Goal: Transaction & Acquisition: Purchase product/service

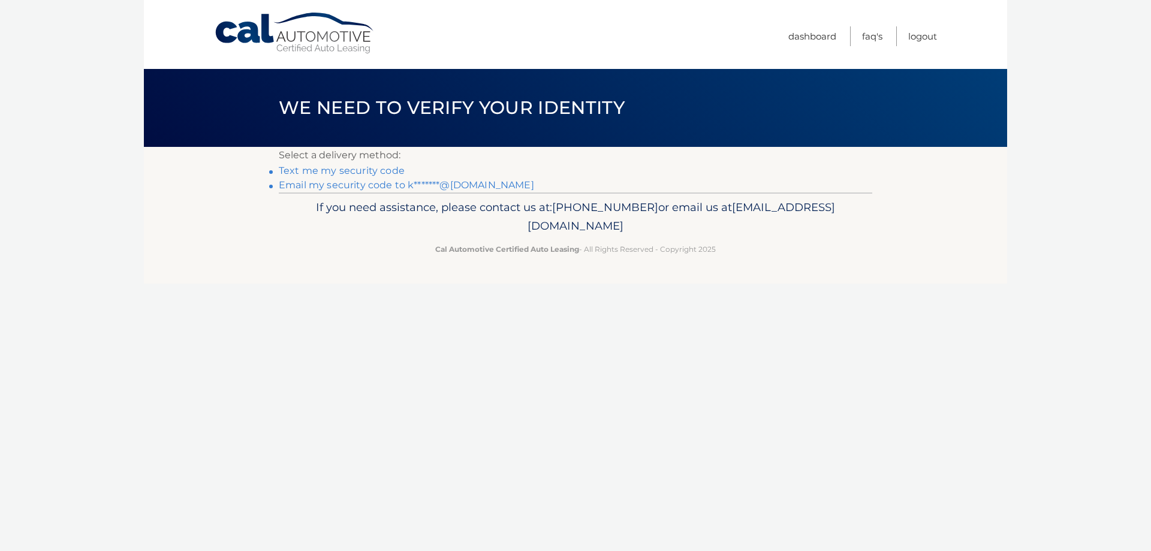
click at [372, 171] on link "Text me my security code" at bounding box center [342, 170] width 126 height 11
click at [378, 183] on link "Email my security code to k*******@gmail.com" at bounding box center [406, 184] width 255 height 11
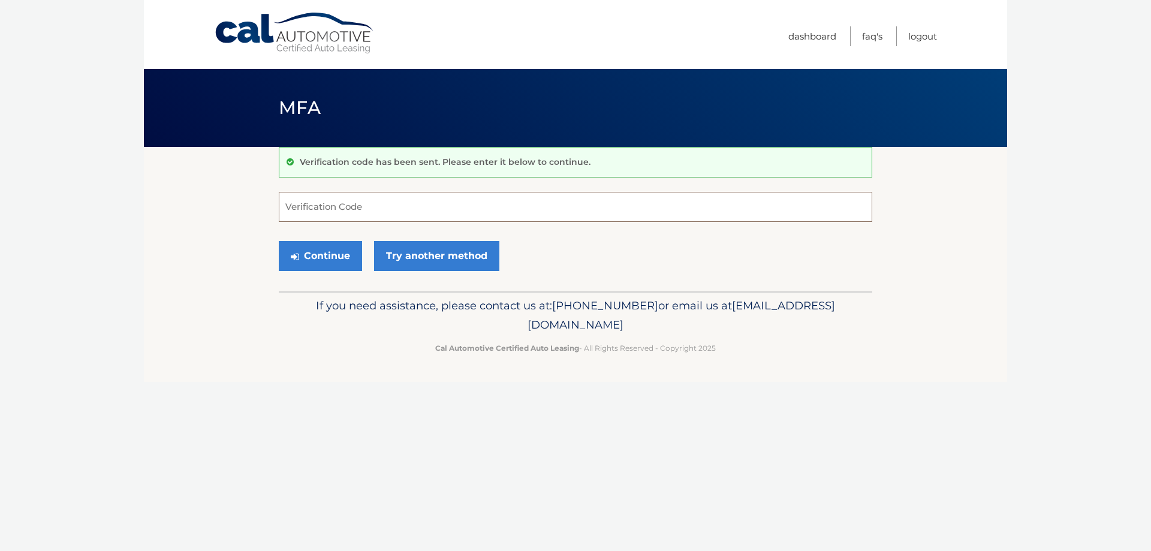
click at [452, 210] on input "Verification Code" at bounding box center [576, 207] width 594 height 30
type input "204413"
click at [279, 241] on button "Continue" at bounding box center [320, 256] width 83 height 30
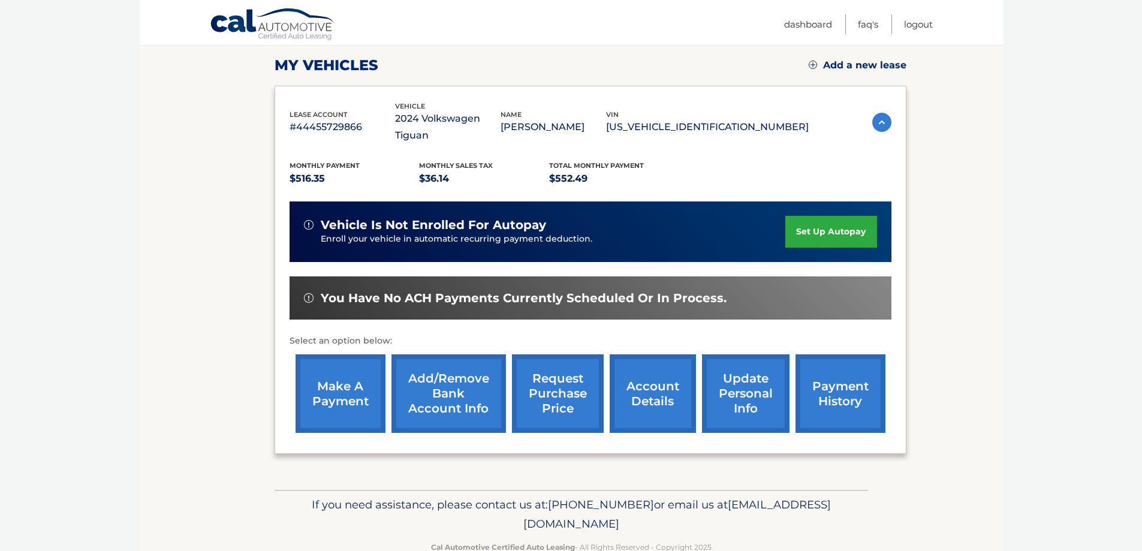
scroll to position [176, 0]
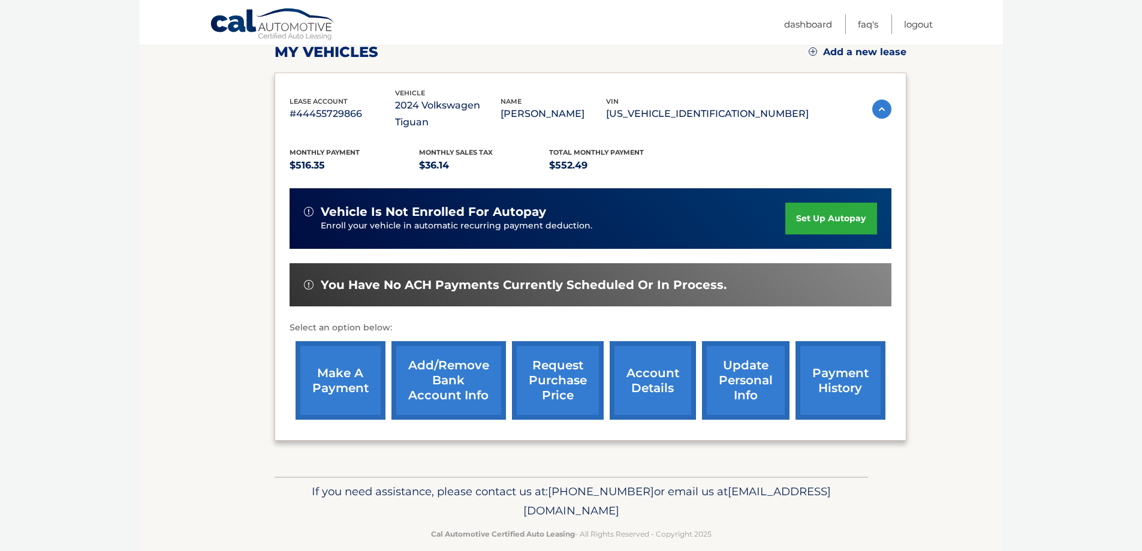
click at [355, 360] on link "make a payment" at bounding box center [341, 380] width 90 height 79
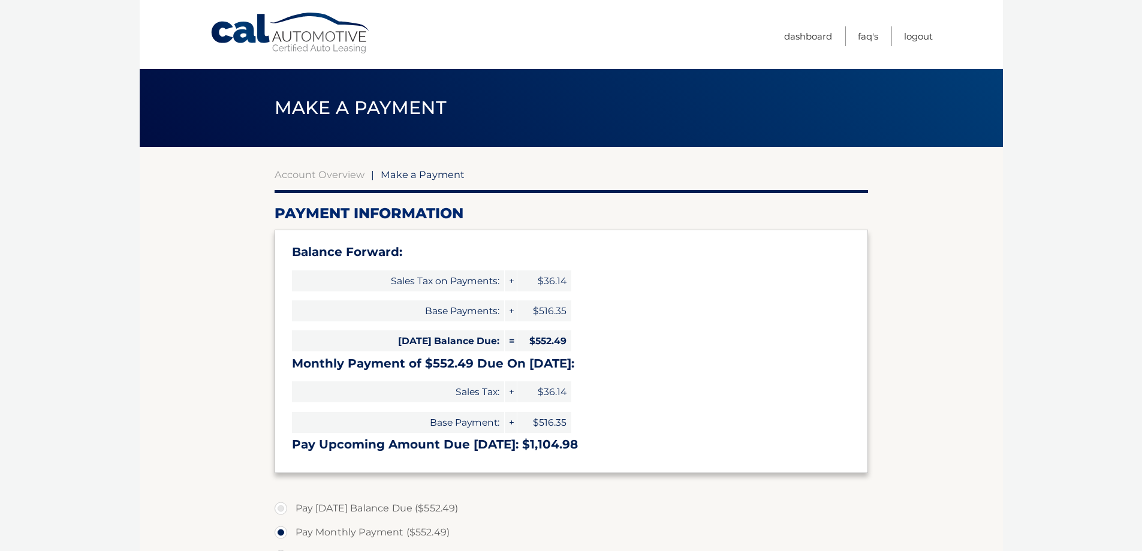
select select "MTNiOWIwZWQtN2FjZi00YTM0LTg0ZDItZTEyOGQzMzcxMDhm"
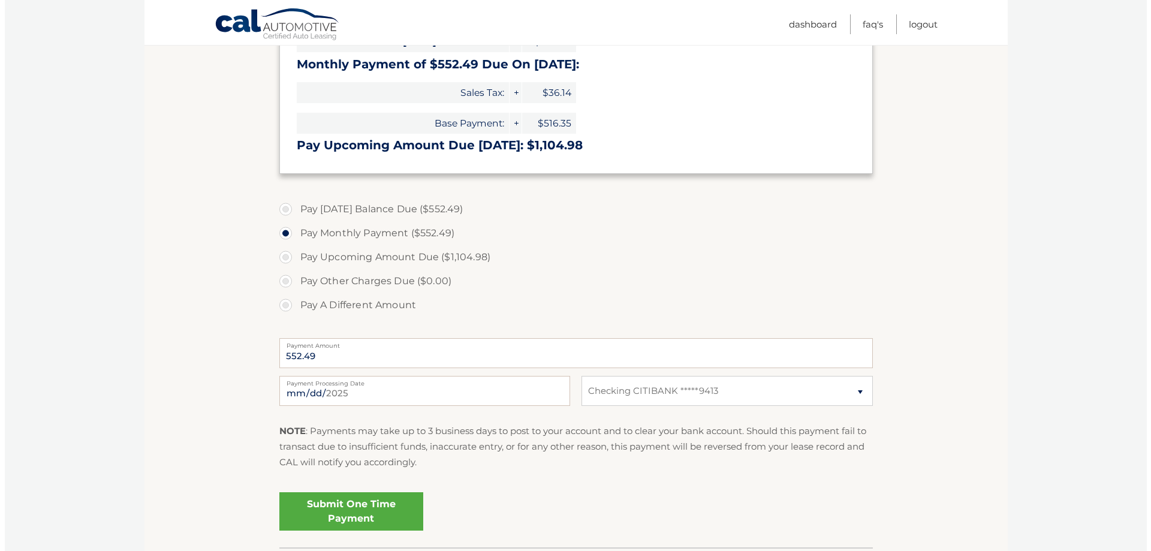
scroll to position [300, 0]
click at [347, 504] on link "Submit One Time Payment" at bounding box center [347, 511] width 144 height 38
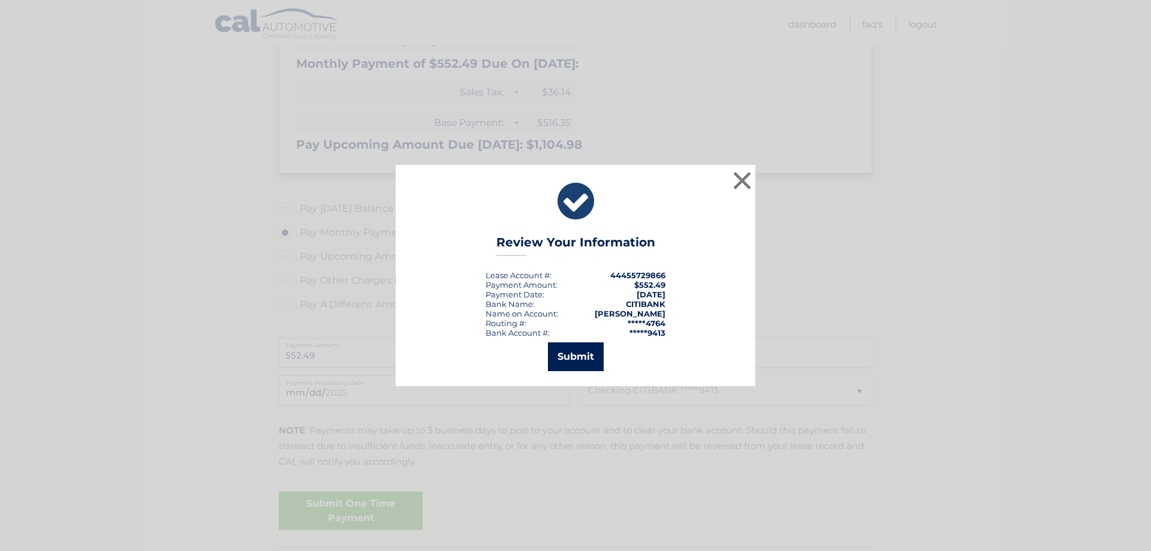
click at [584, 360] on button "Submit" at bounding box center [576, 356] width 56 height 29
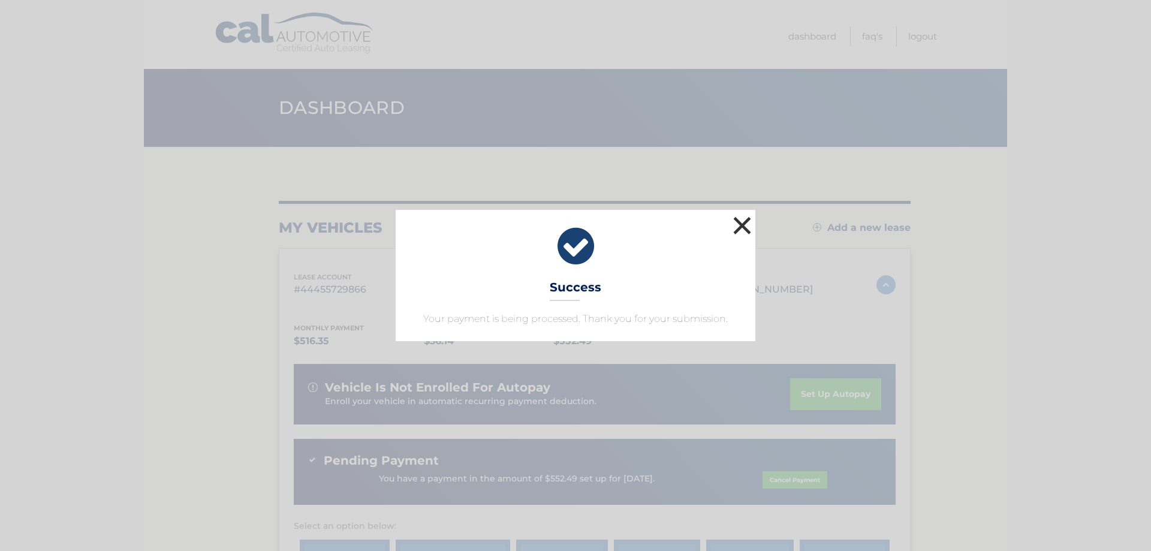
click at [739, 224] on button "×" at bounding box center [742, 225] width 24 height 24
